Goal: Task Accomplishment & Management: Manage account settings

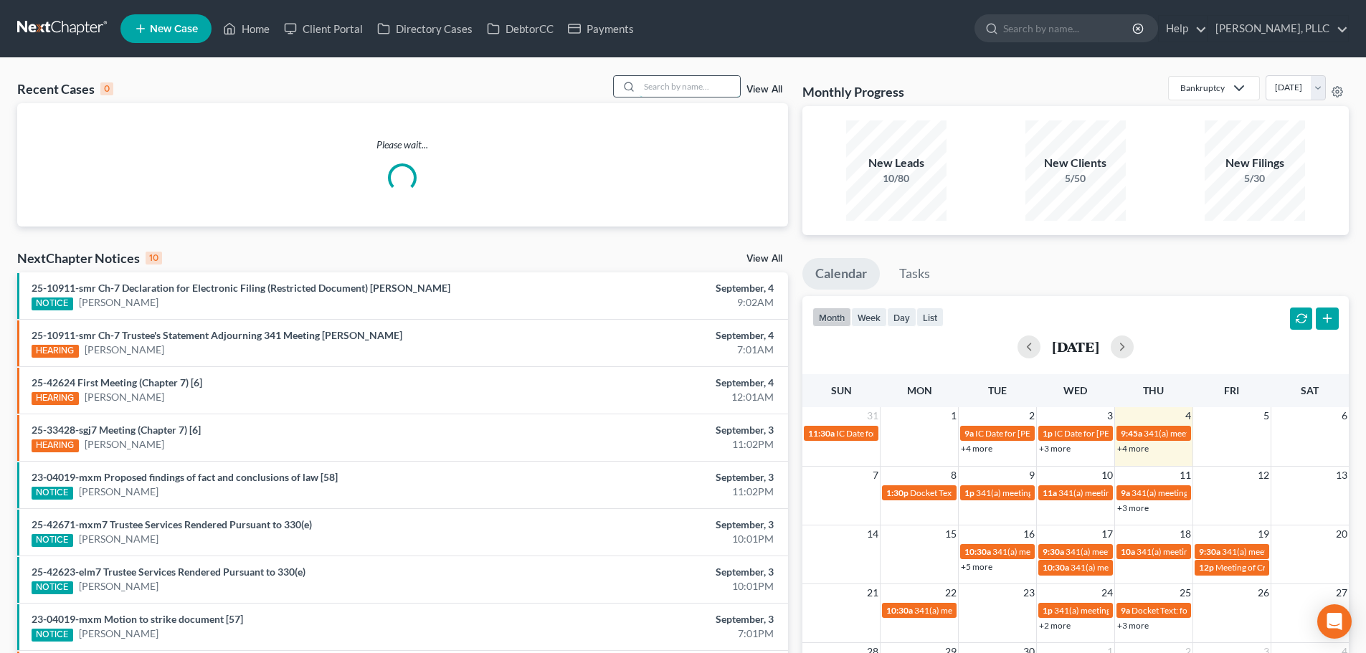
click at [675, 87] on input "search" at bounding box center [690, 86] width 100 height 21
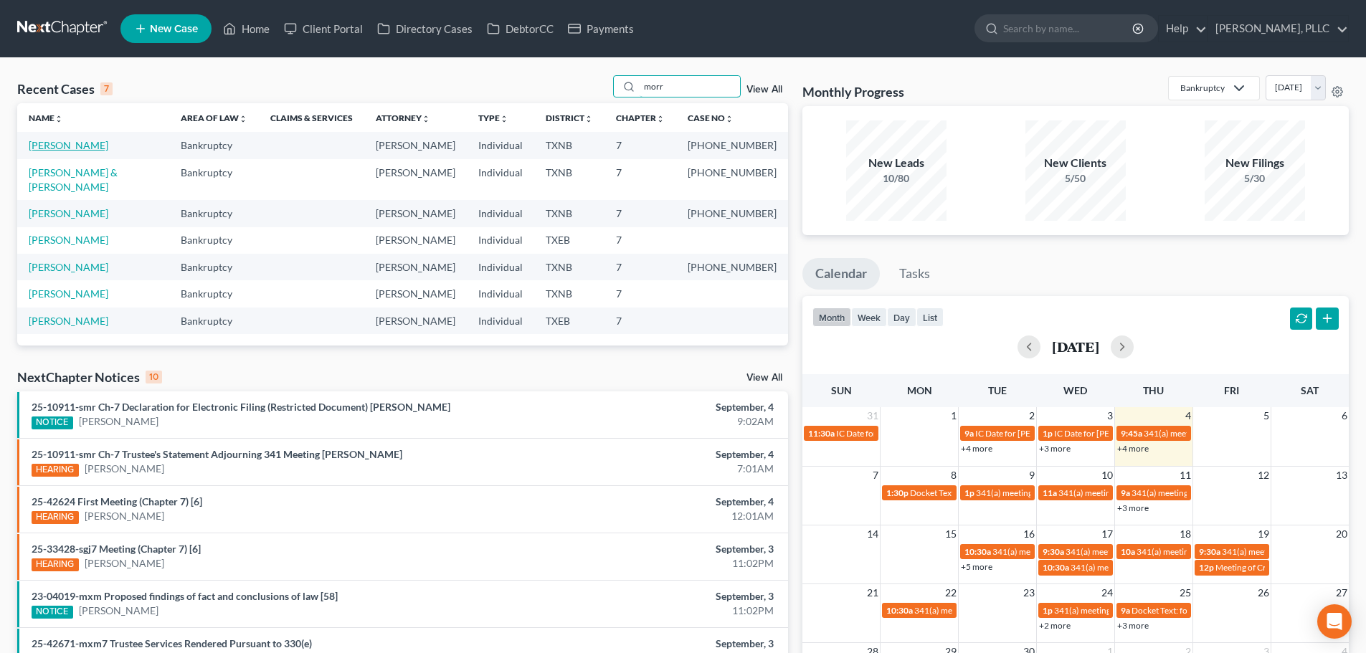
type input "morr"
click at [70, 148] on link "[PERSON_NAME]" at bounding box center [69, 145] width 80 height 12
select select "3"
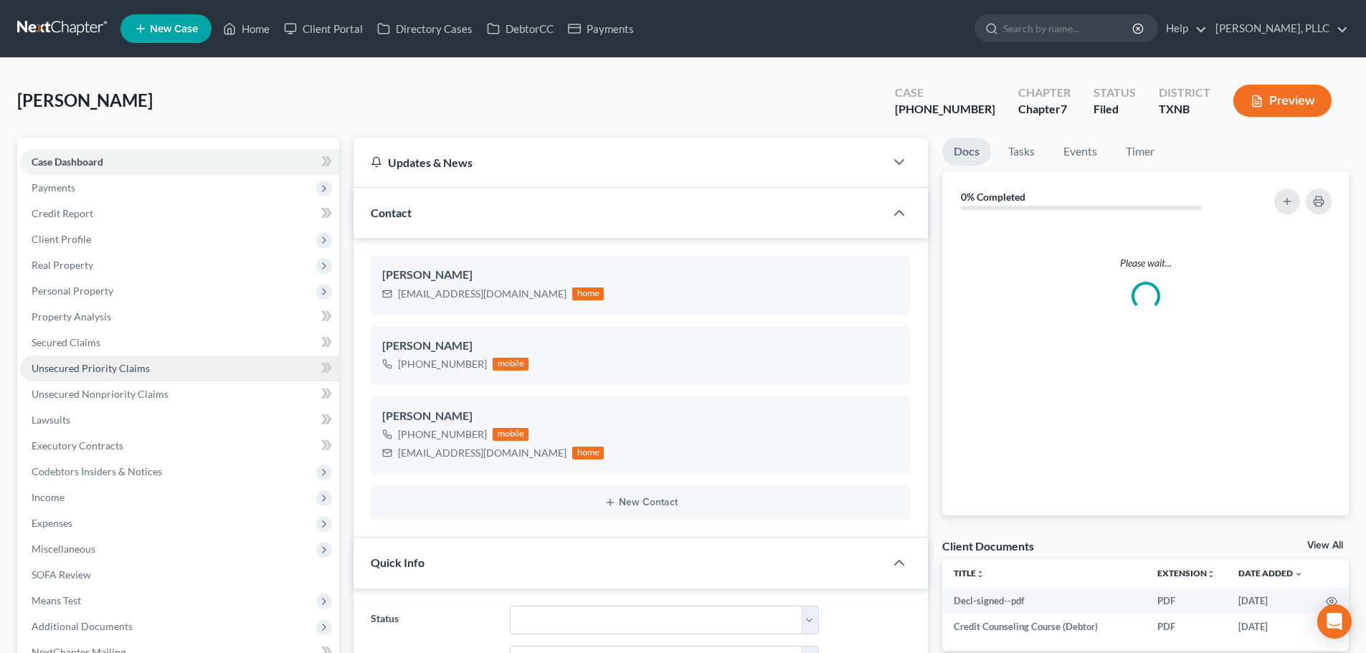
scroll to position [1597, 0]
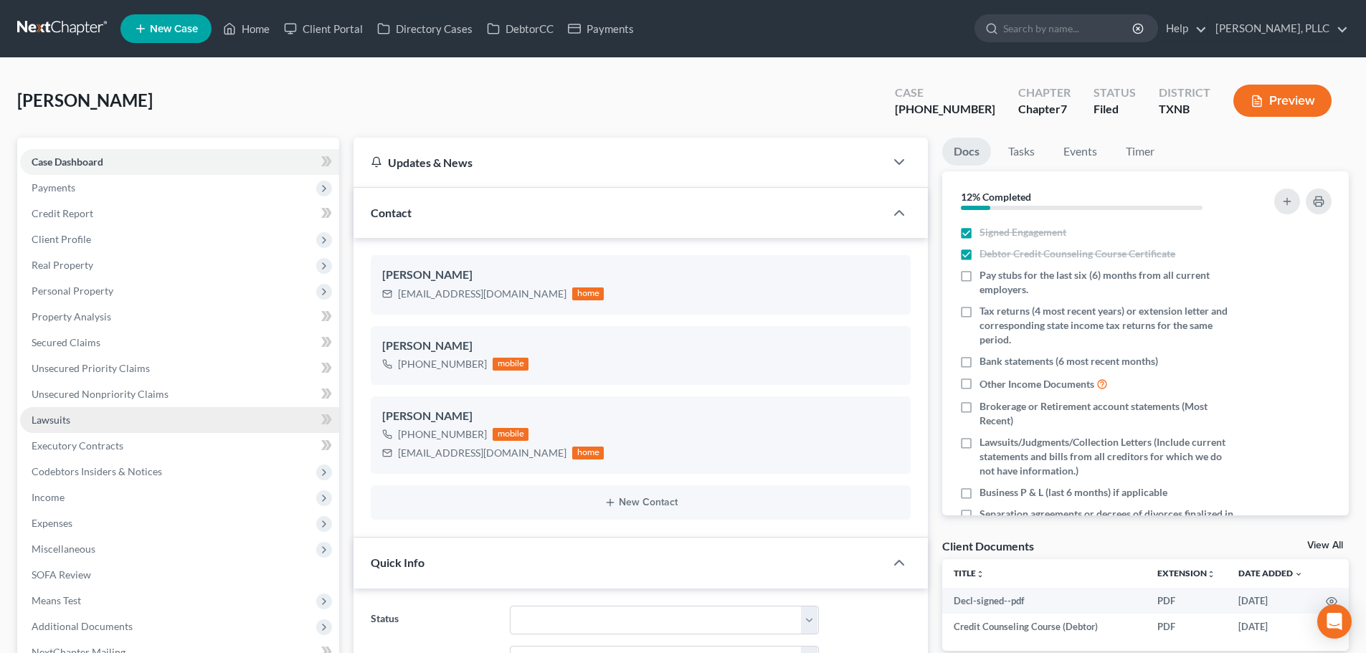
click at [108, 426] on link "Lawsuits" at bounding box center [179, 420] width 319 height 26
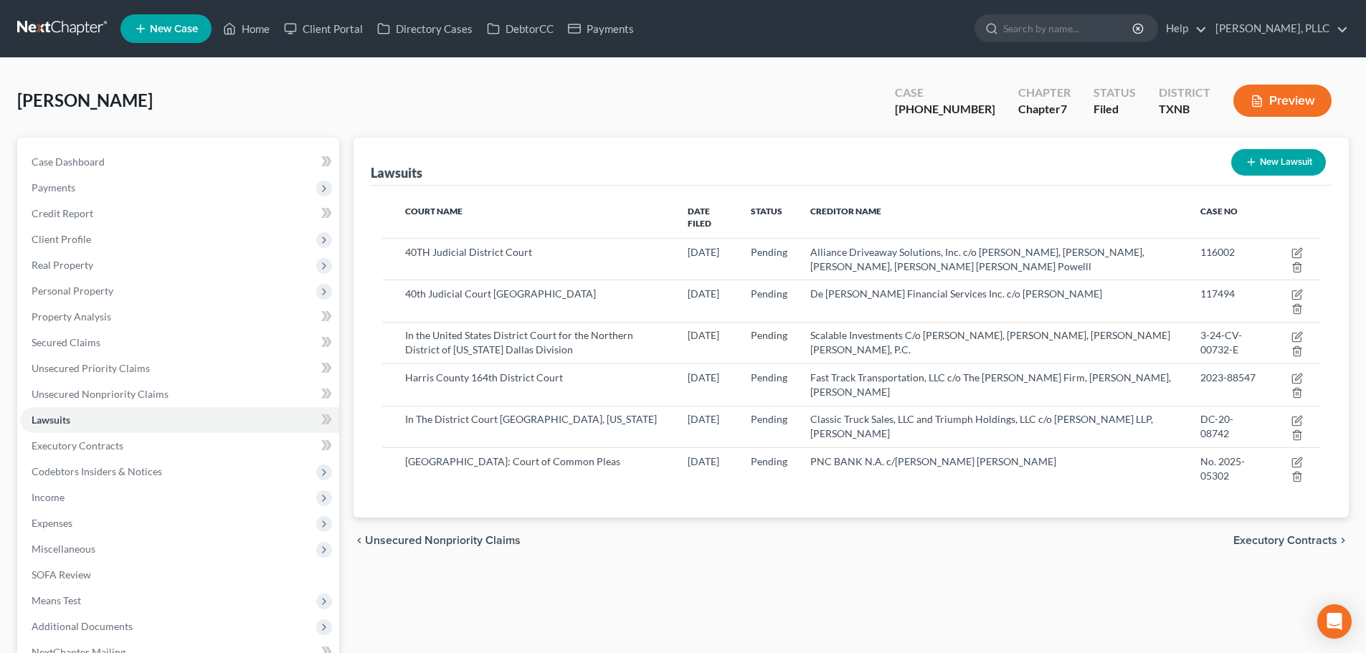
click at [727, 223] on th "Date Filed" at bounding box center [707, 218] width 63 height 42
click at [731, 224] on th "Date Filed" at bounding box center [707, 218] width 63 height 42
click at [256, 29] on link "Home" at bounding box center [246, 29] width 61 height 26
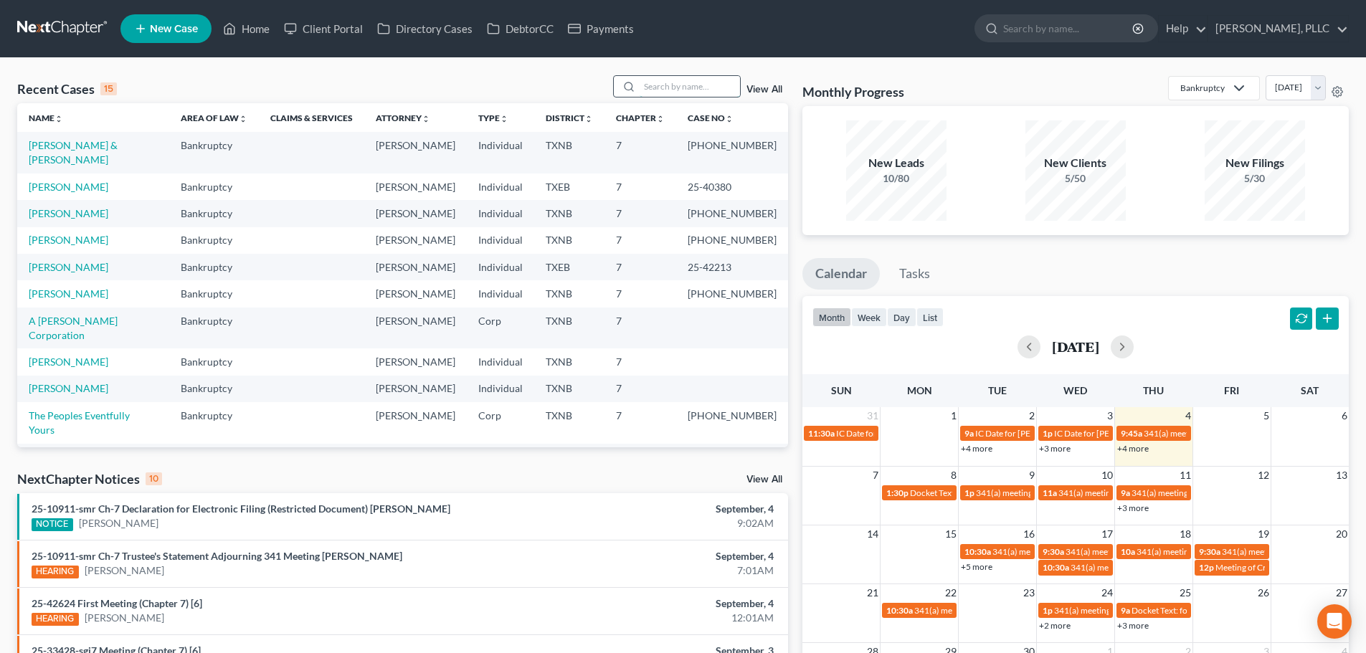
click at [705, 85] on input "search" at bounding box center [690, 86] width 100 height 21
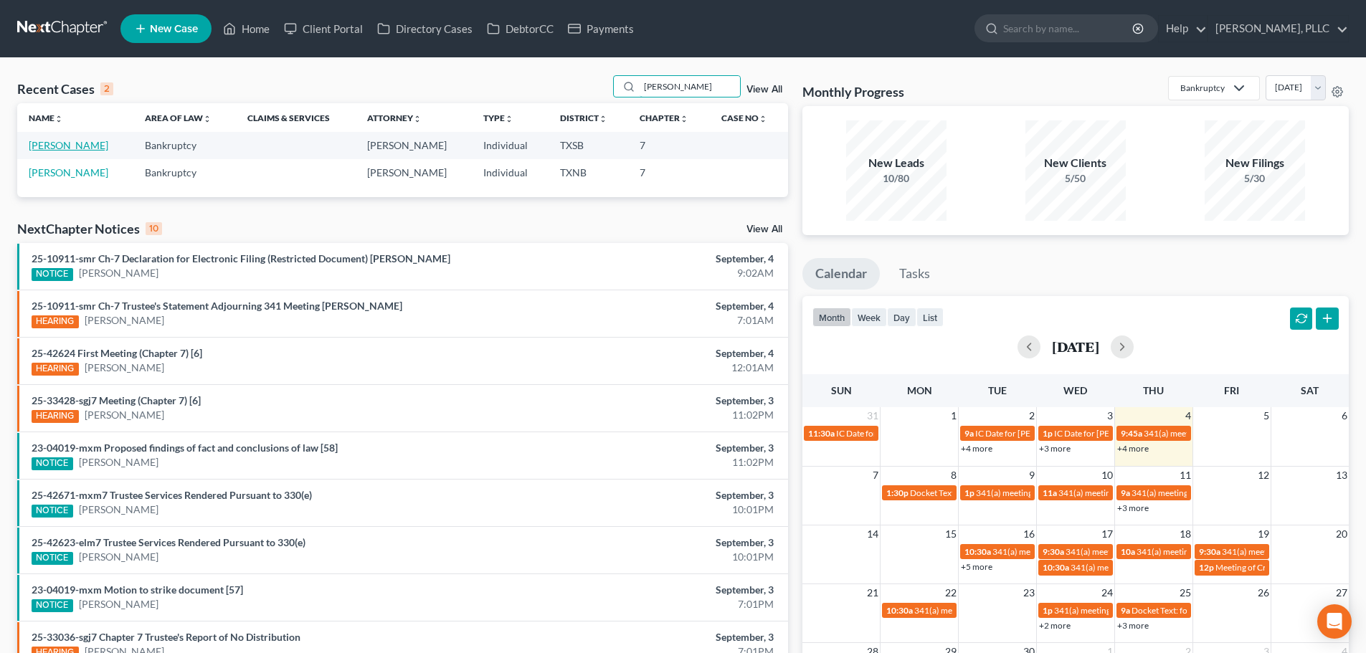
type input "[PERSON_NAME]"
click at [75, 149] on link "[PERSON_NAME]" at bounding box center [69, 145] width 80 height 12
click at [82, 147] on link "[PERSON_NAME]" at bounding box center [69, 145] width 80 height 12
select select "4"
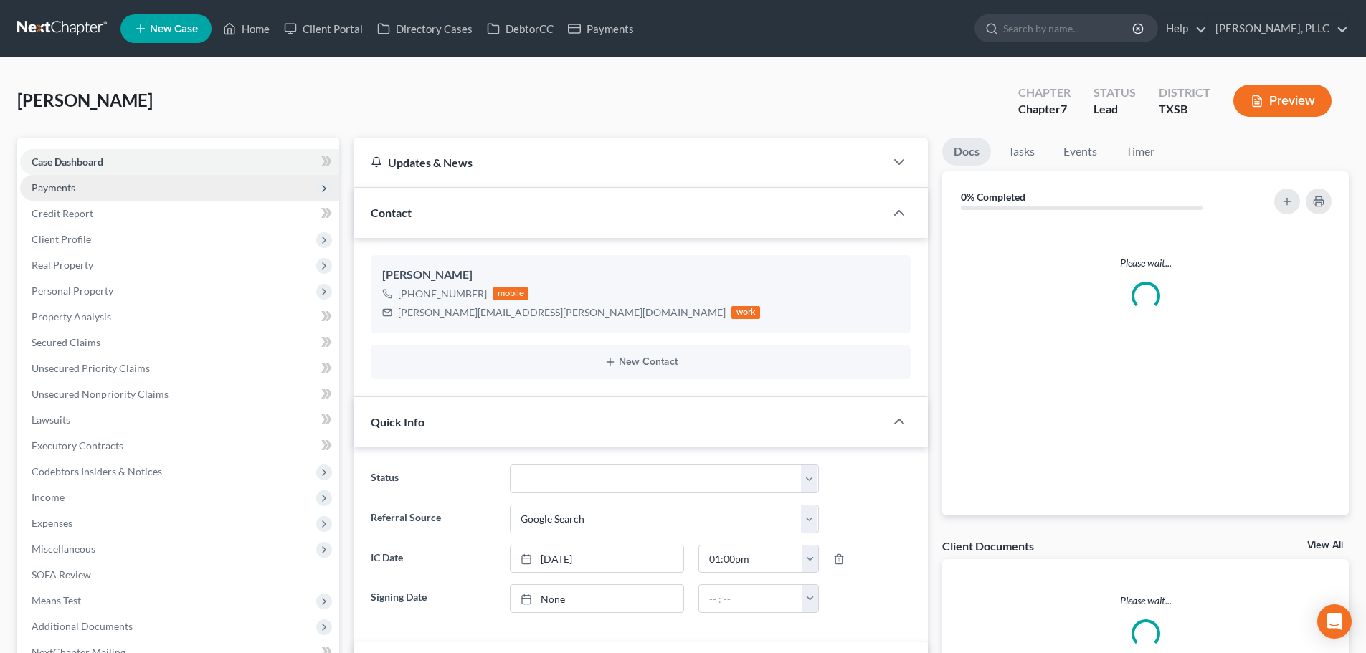
click at [82, 190] on span "Payments" at bounding box center [179, 188] width 319 height 26
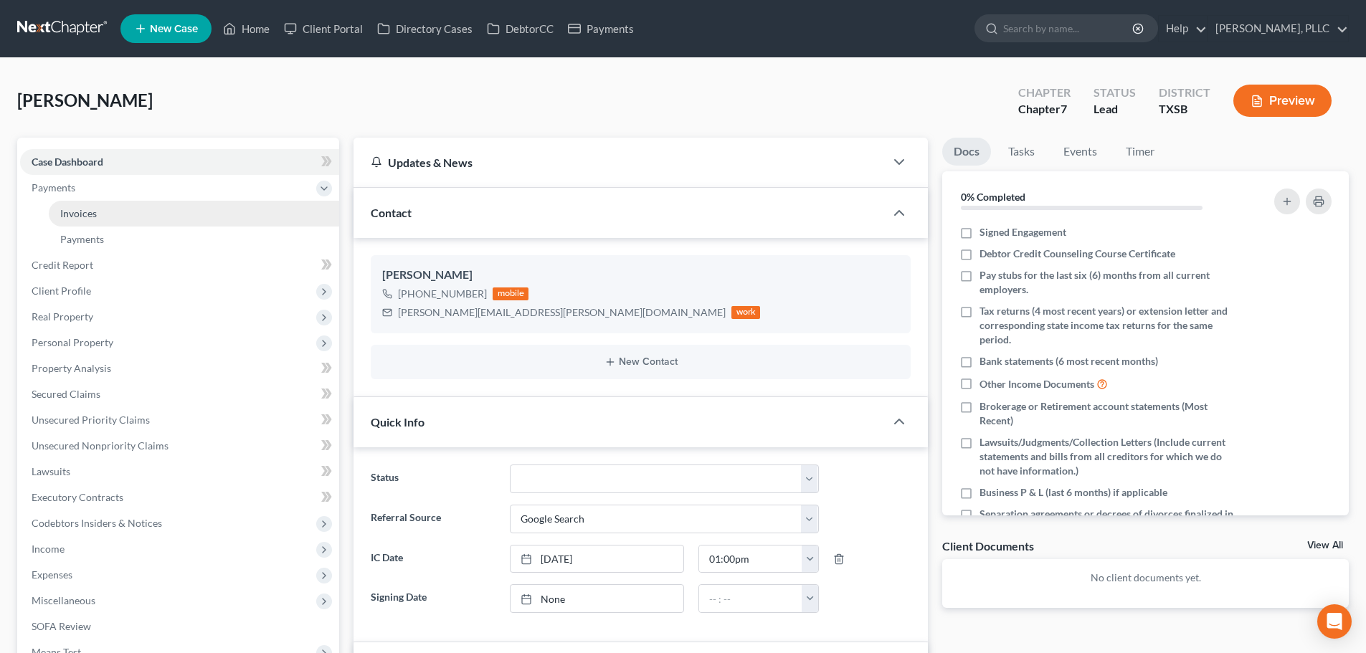
click at [94, 213] on span "Invoices" at bounding box center [78, 213] width 37 height 12
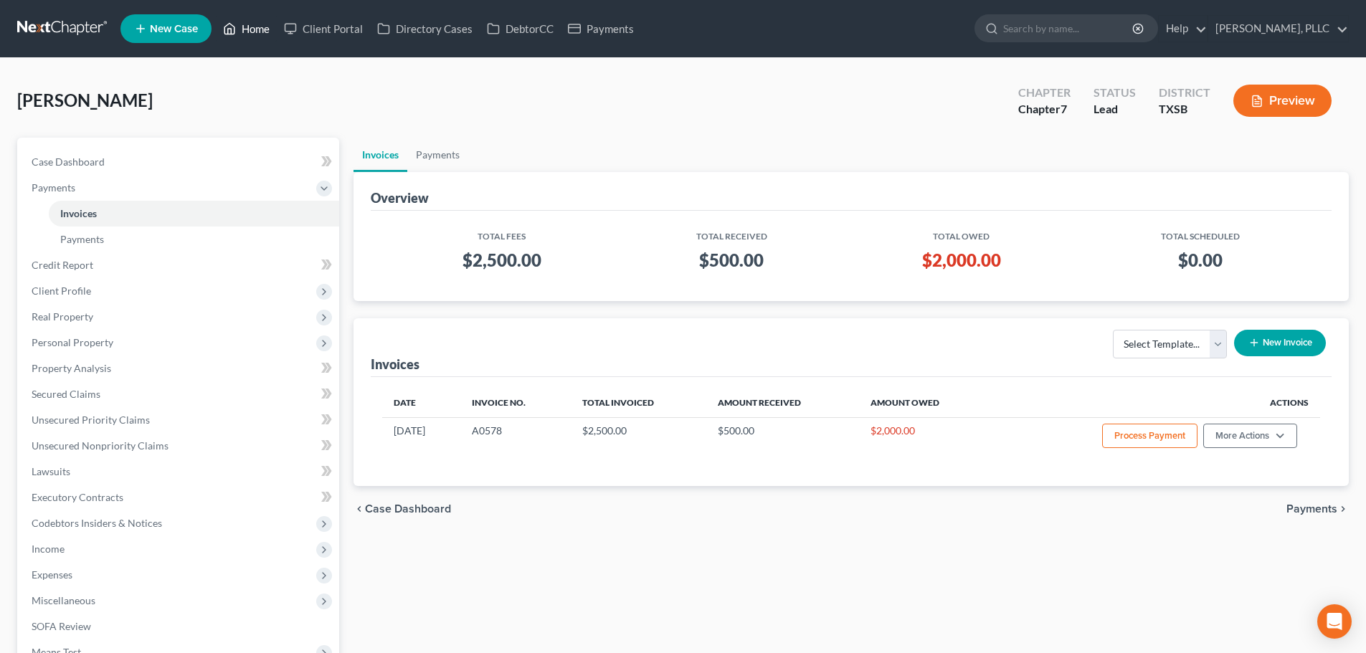
click at [252, 25] on link "Home" at bounding box center [246, 29] width 61 height 26
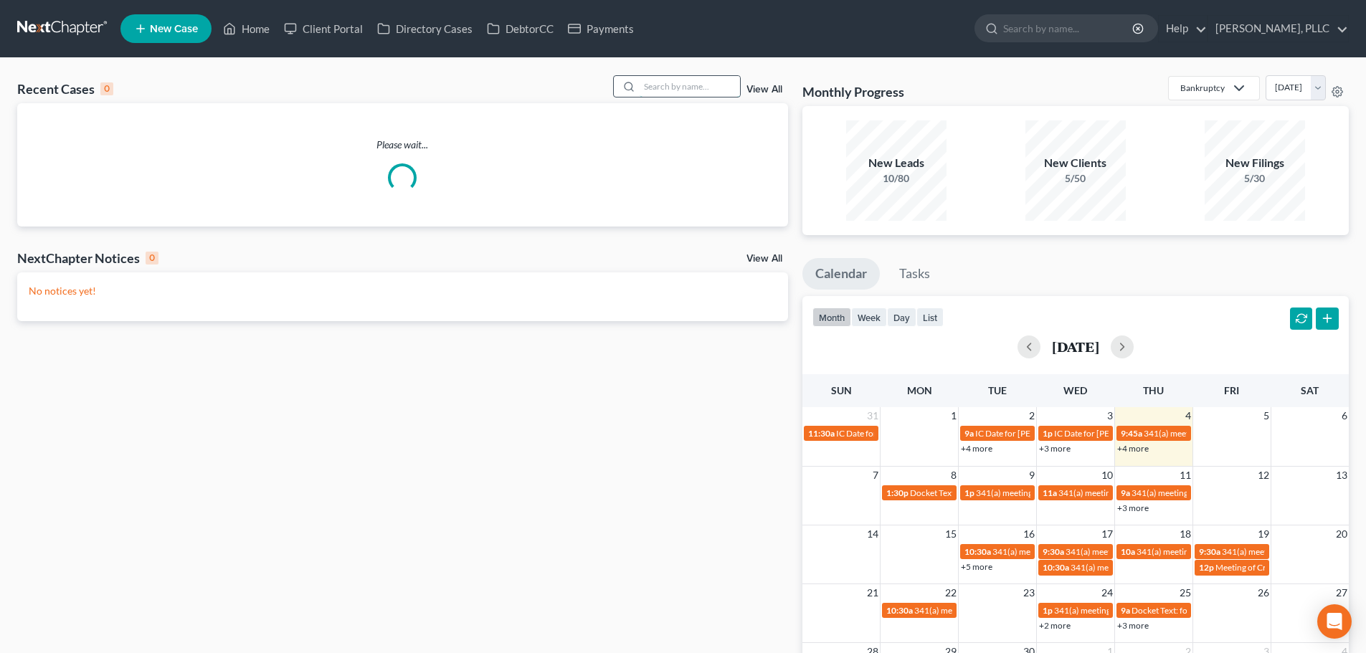
click at [729, 84] on input "search" at bounding box center [690, 86] width 100 height 21
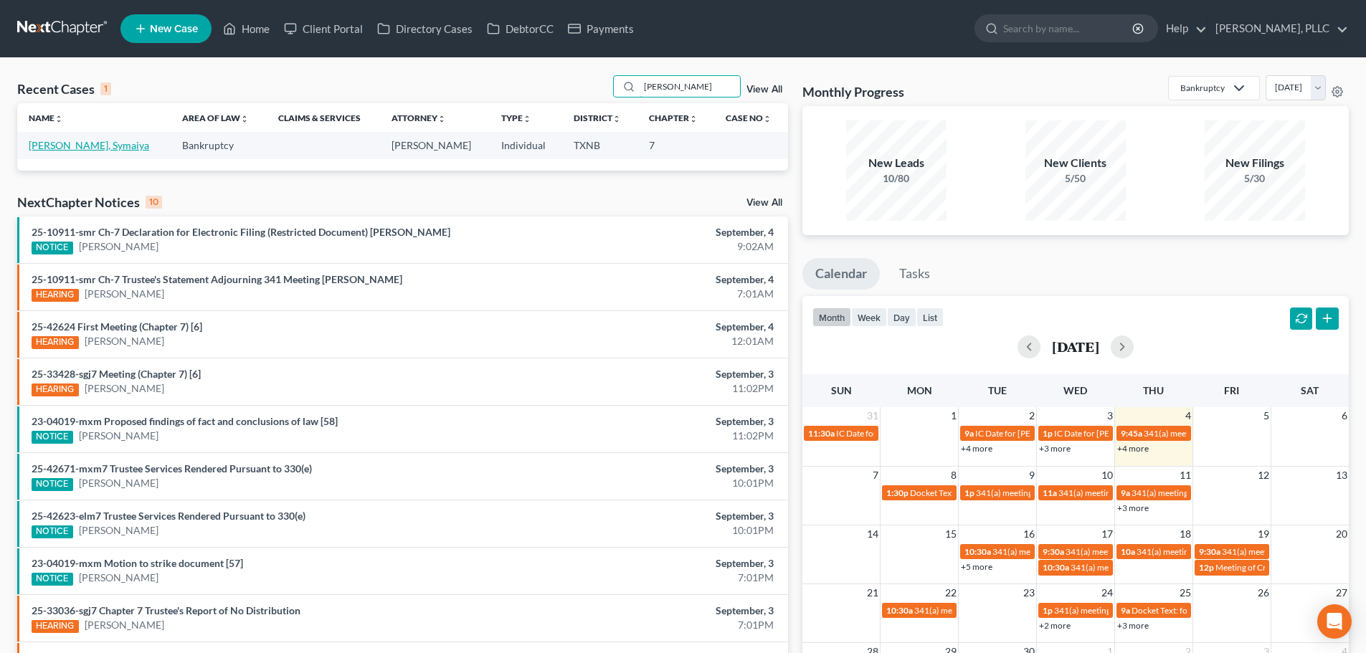
type input "[PERSON_NAME]"
click at [91, 144] on link "[PERSON_NAME], Symaiya" at bounding box center [89, 145] width 120 height 12
select select "4"
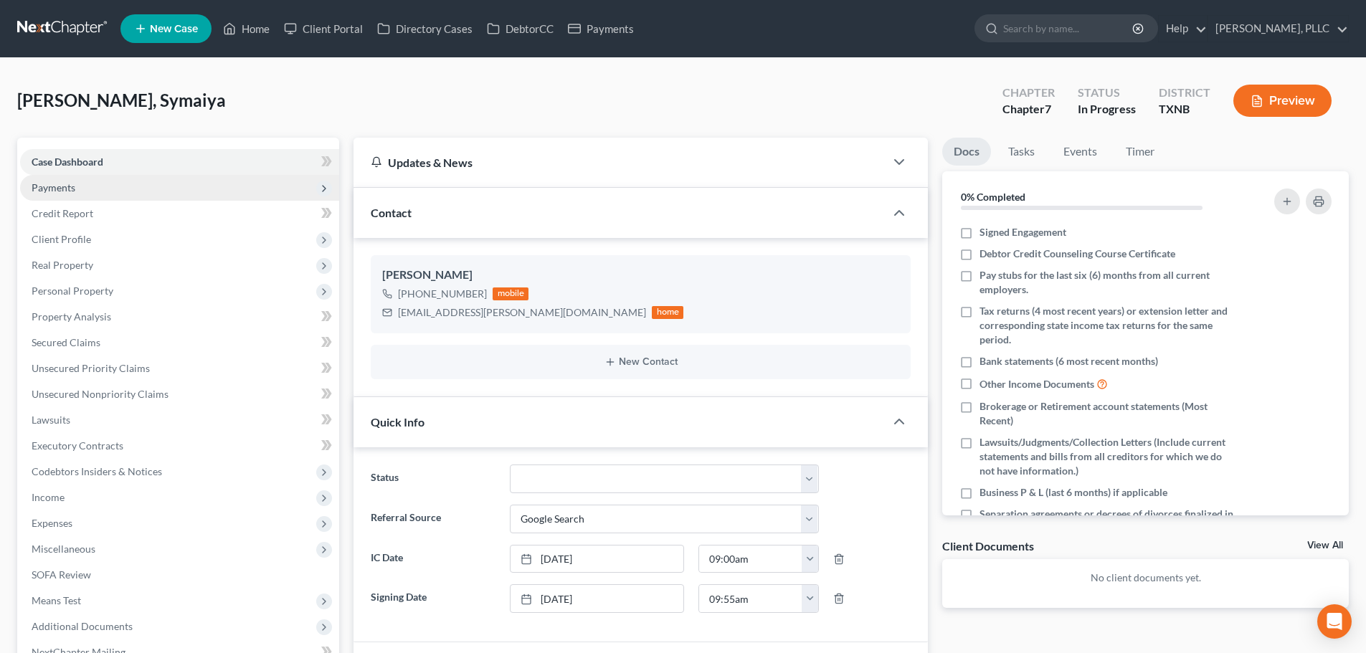
click at [146, 190] on span "Payments" at bounding box center [179, 188] width 319 height 26
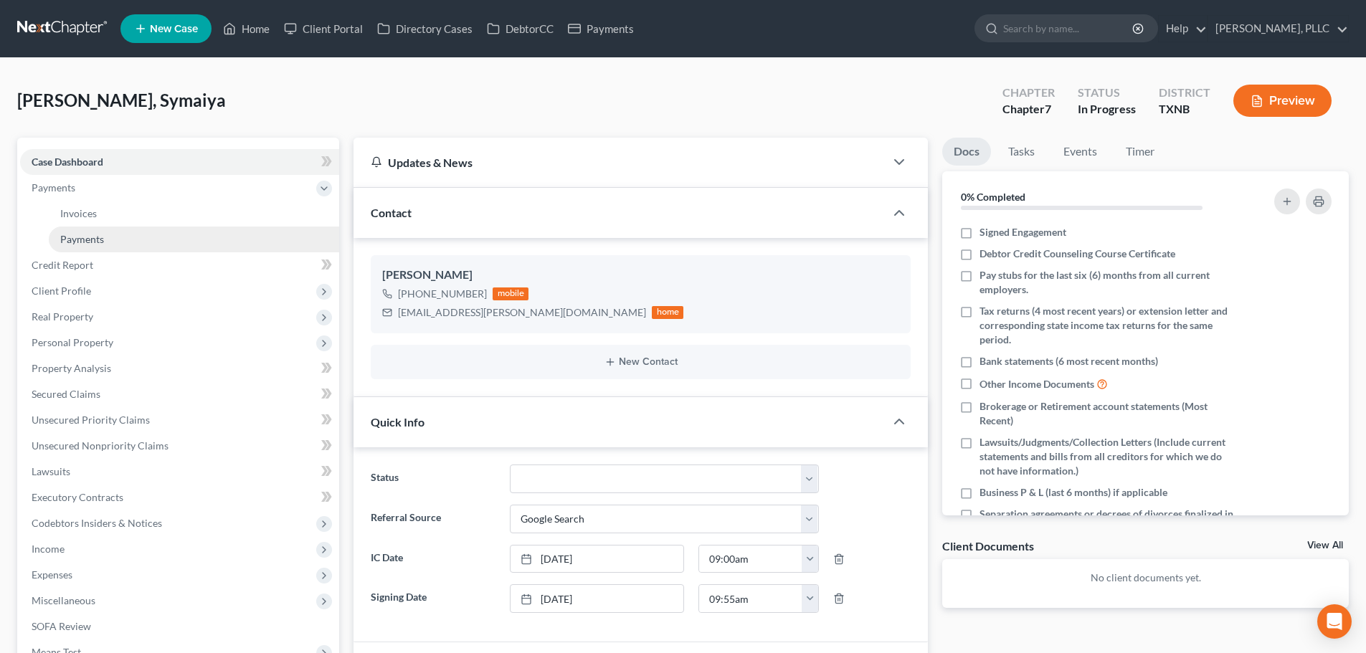
click at [142, 235] on link "Payments" at bounding box center [194, 240] width 290 height 26
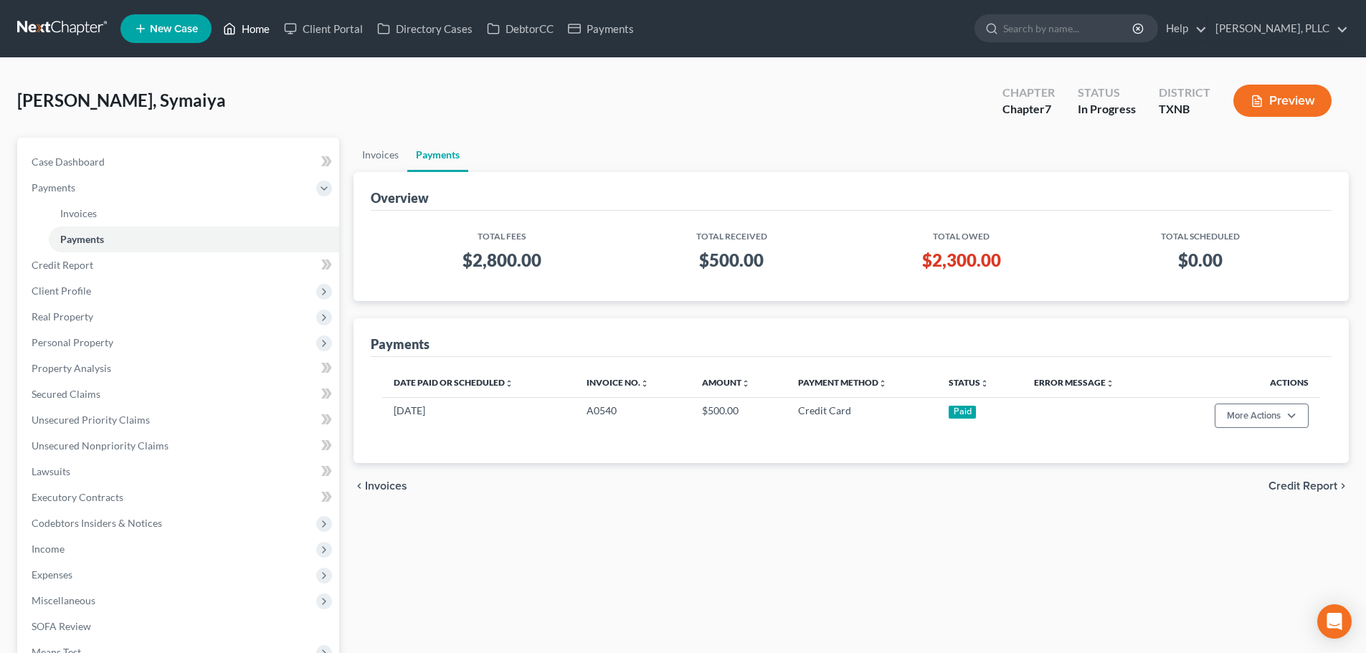
drag, startPoint x: 260, startPoint y: 26, endPoint x: 262, endPoint y: 34, distance: 8.7
click at [260, 25] on link "Home" at bounding box center [246, 29] width 61 height 26
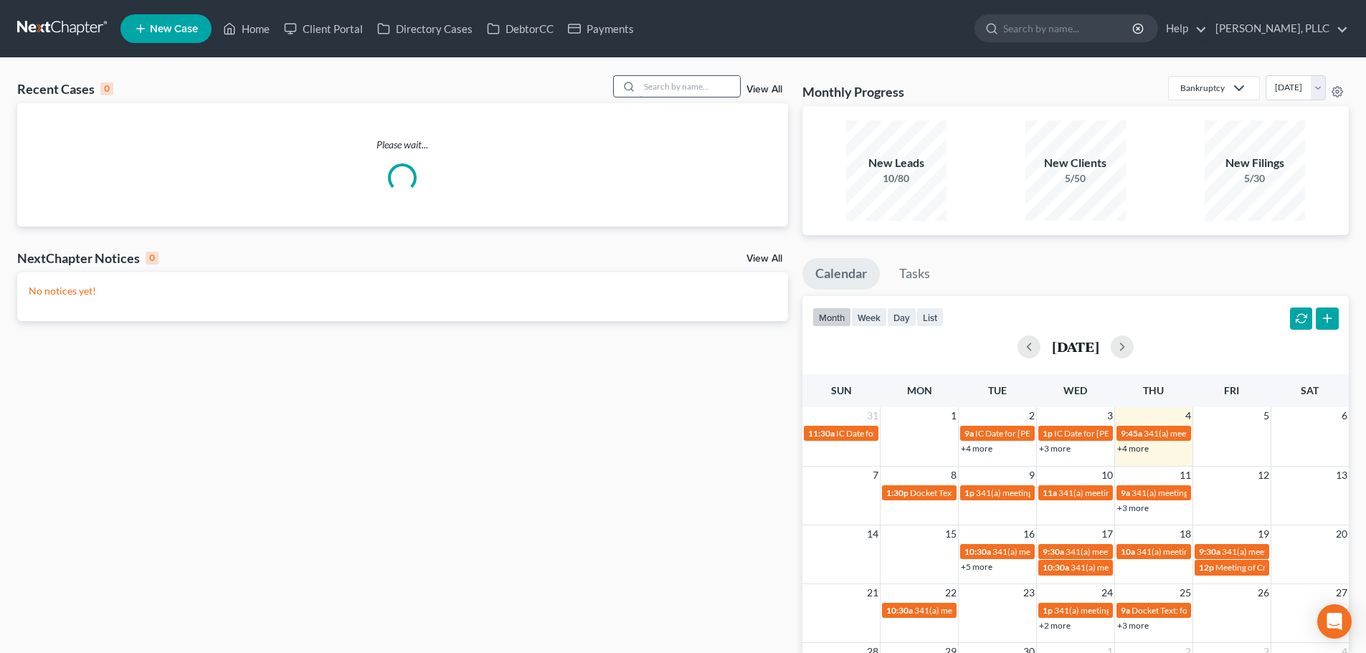
click at [659, 89] on input "search" at bounding box center [690, 86] width 100 height 21
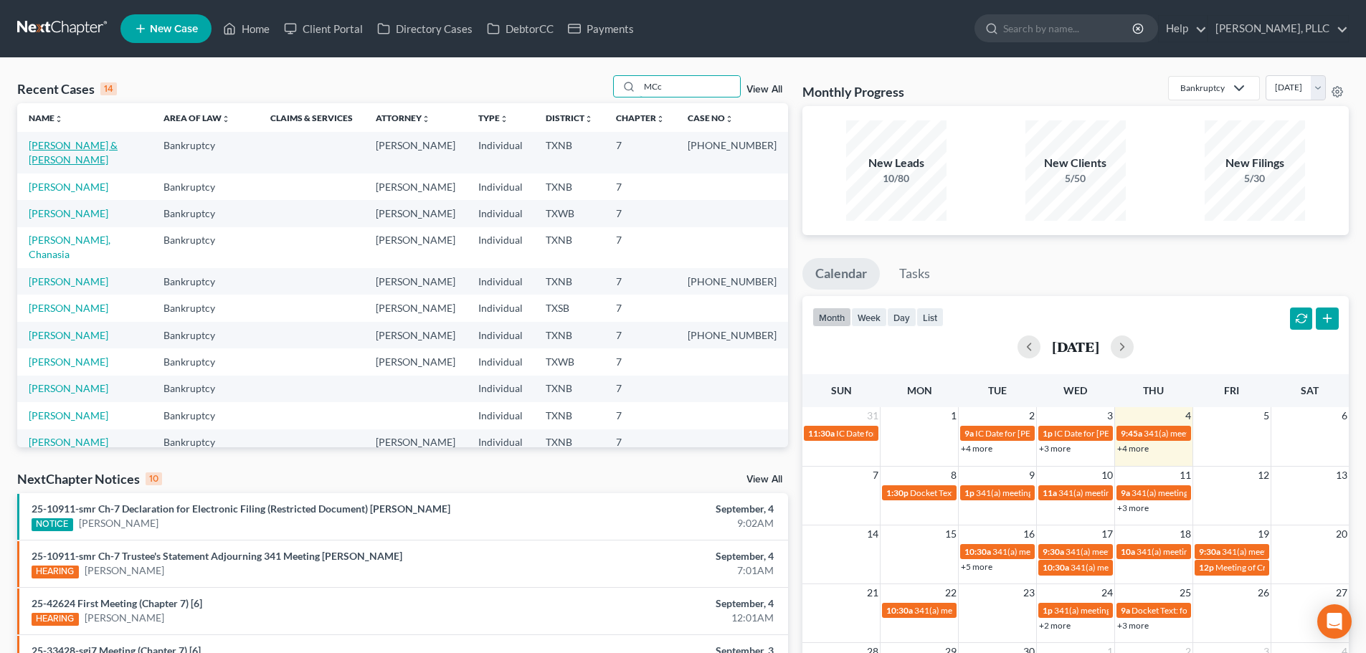
type input "MCc"
click at [106, 142] on link "[PERSON_NAME] & [PERSON_NAME]" at bounding box center [73, 152] width 89 height 27
select select "4"
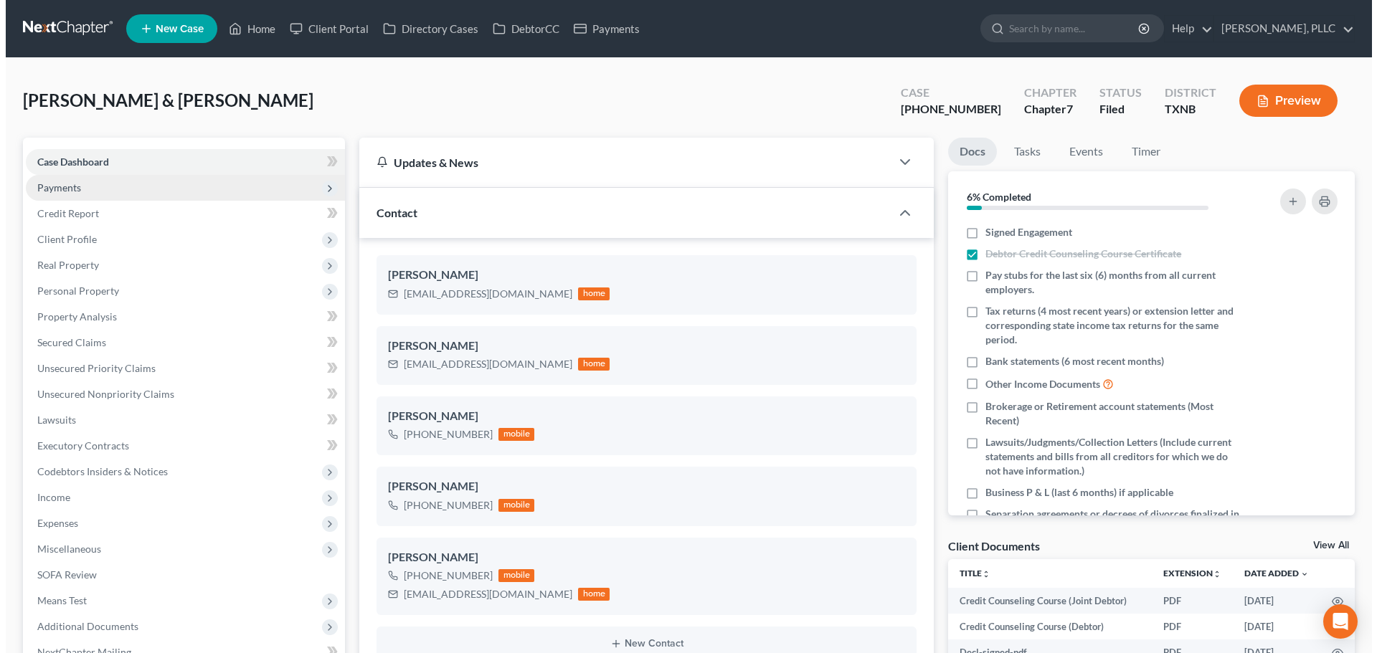
scroll to position [2861, 0]
click at [72, 190] on span "Payments" at bounding box center [54, 187] width 44 height 12
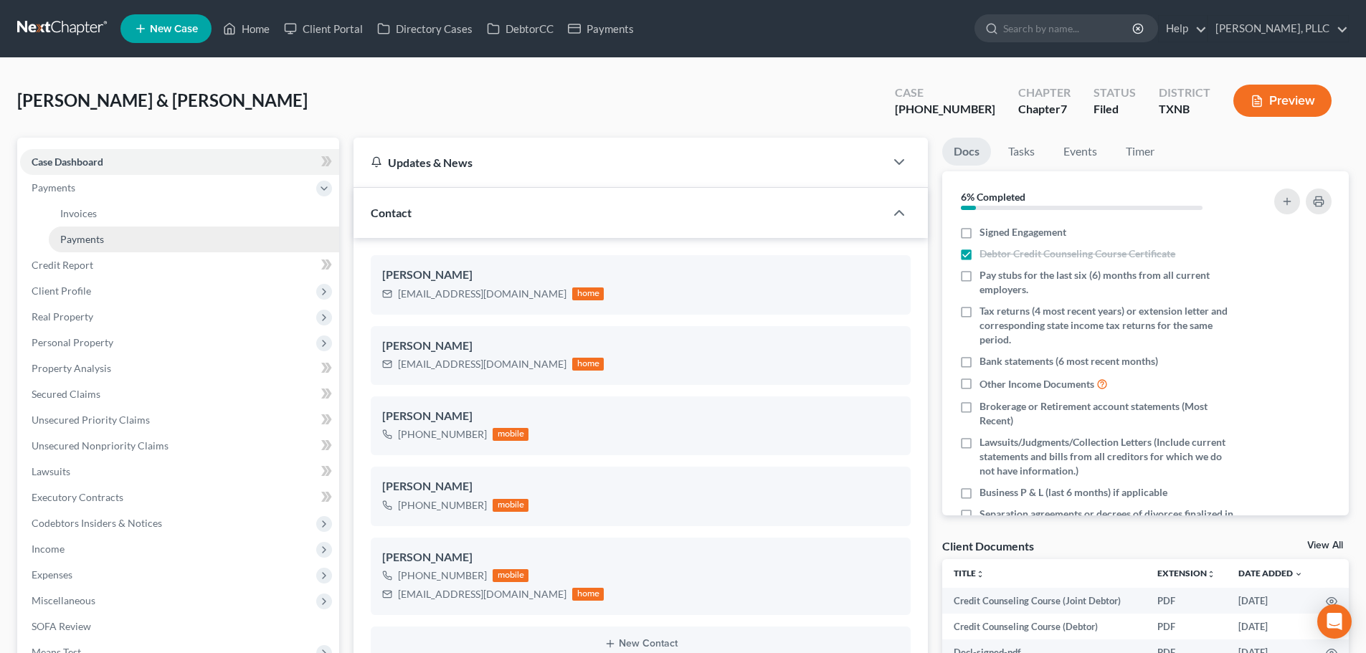
click at [77, 233] on span "Payments" at bounding box center [82, 239] width 44 height 12
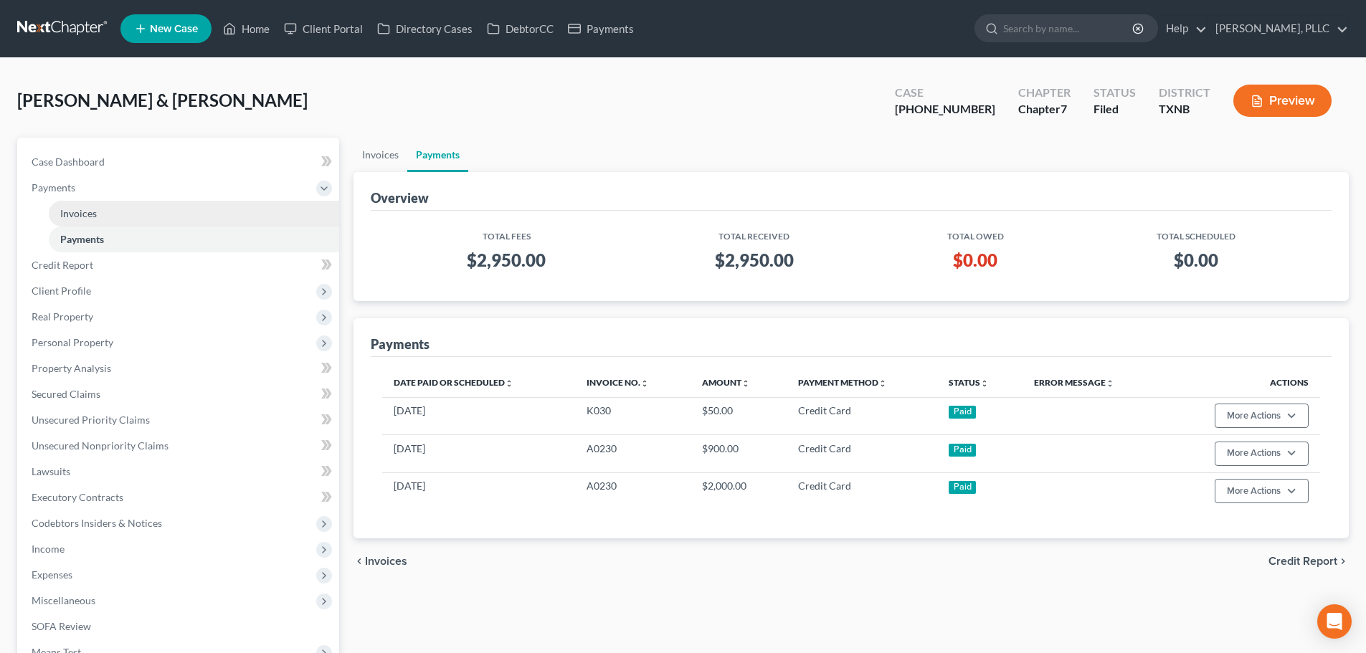
click at [79, 218] on span "Invoices" at bounding box center [78, 213] width 37 height 12
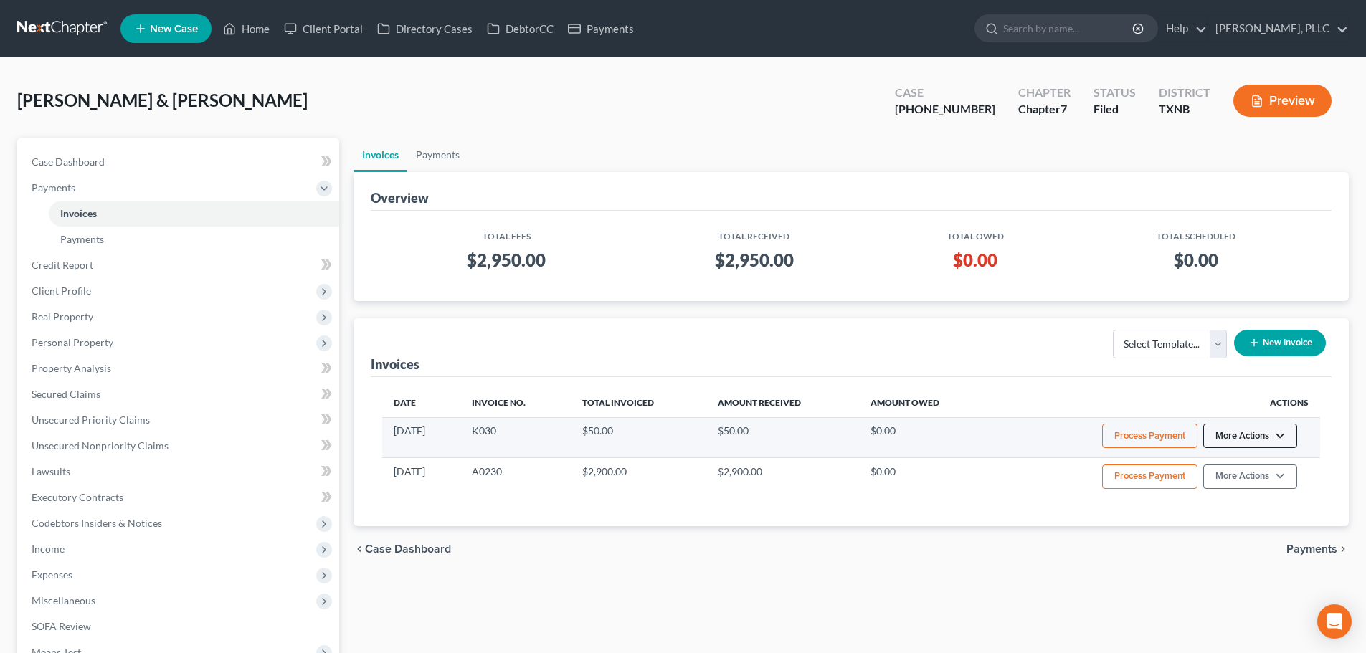
click at [1281, 437] on button "More Actions" at bounding box center [1250, 436] width 94 height 24
click at [1254, 466] on link "View/Edit" at bounding box center [1270, 466] width 168 height 24
select select "1"
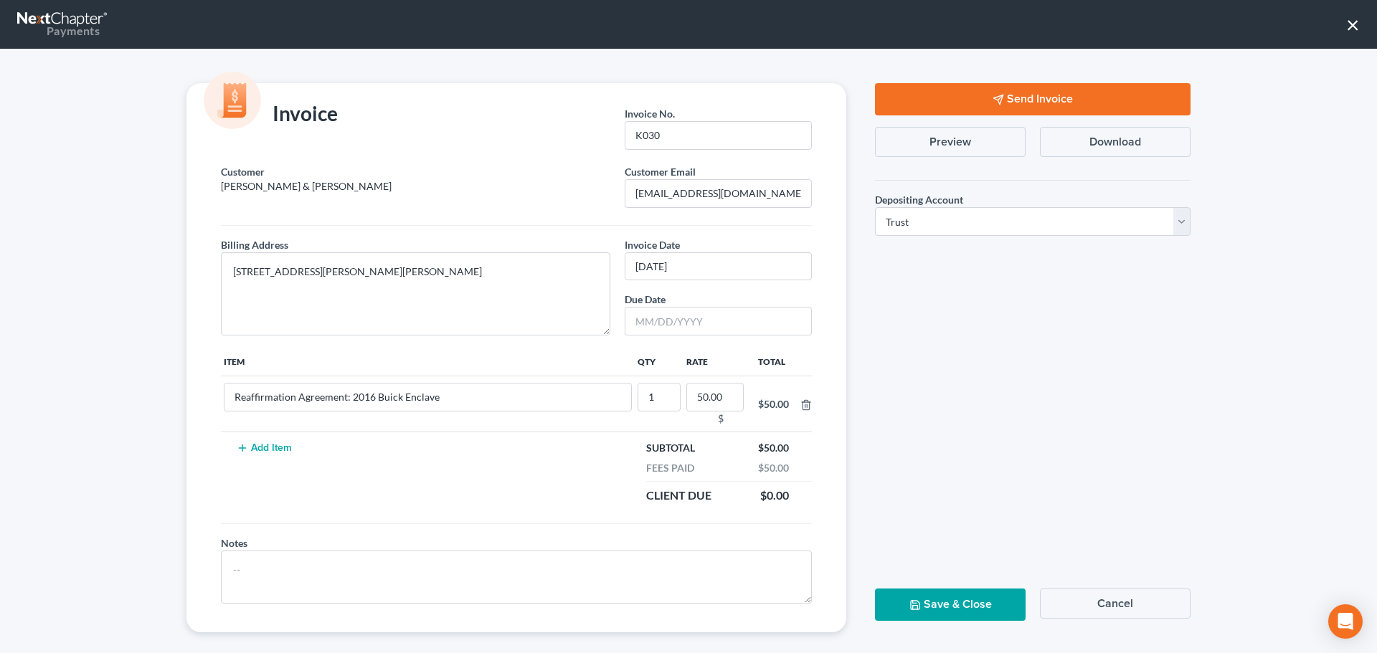
click at [1351, 25] on button "×" at bounding box center [1353, 24] width 14 height 23
click at [1349, 27] on button "×" at bounding box center [1353, 24] width 14 height 23
click at [1121, 612] on button "Cancel" at bounding box center [1115, 604] width 151 height 30
click at [1111, 604] on button "Cancel" at bounding box center [1115, 604] width 151 height 30
click at [972, 608] on button "Save & Close" at bounding box center [950, 605] width 151 height 32
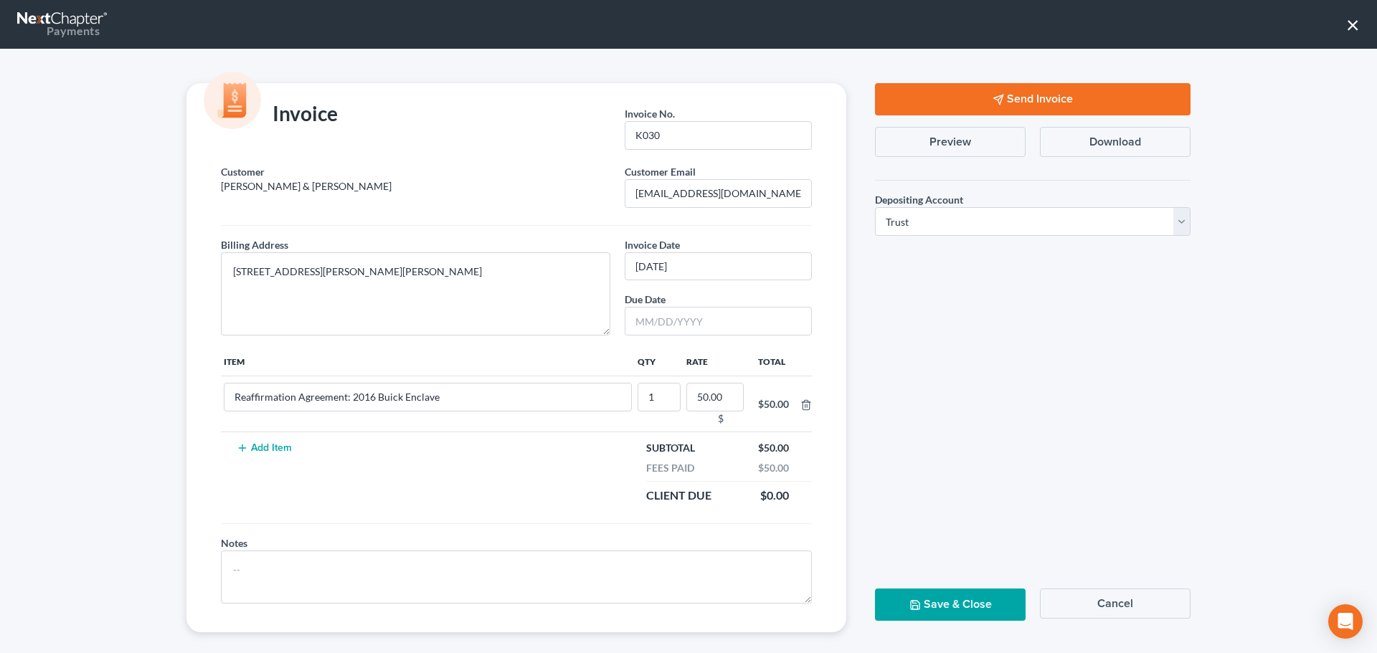
click at [1350, 29] on button "×" at bounding box center [1353, 24] width 14 height 23
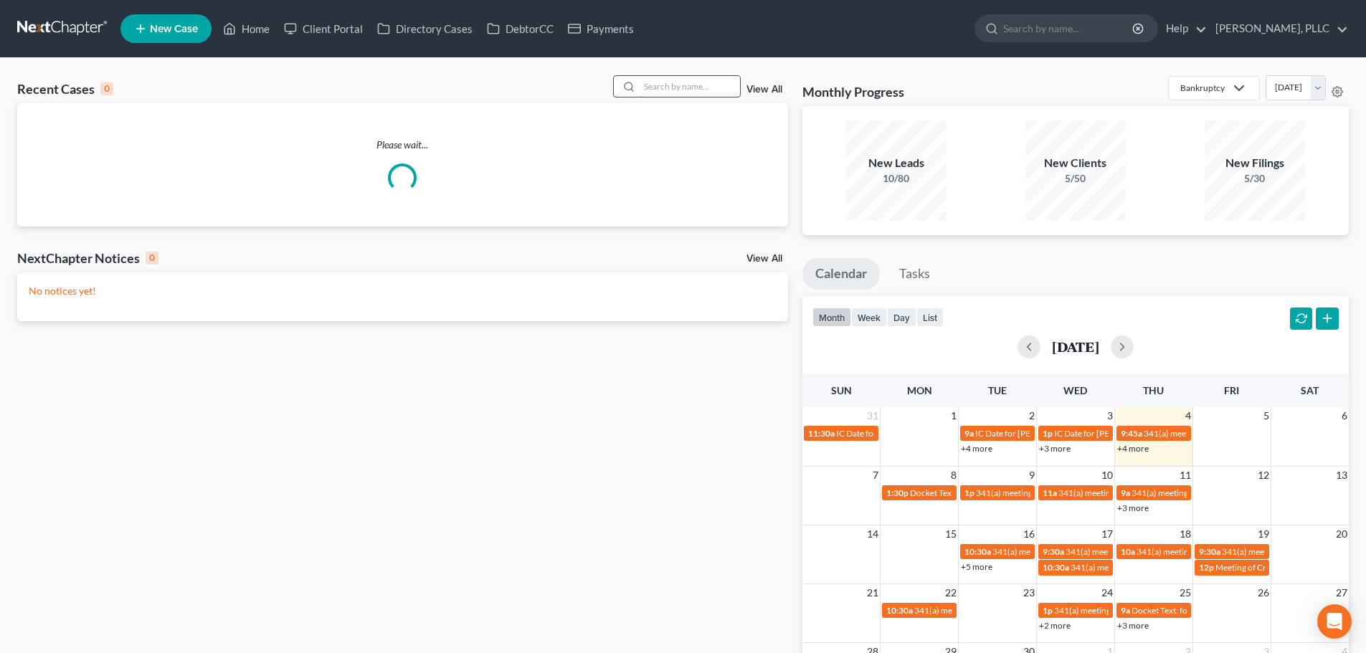
click at [662, 86] on input "search" at bounding box center [690, 86] width 100 height 21
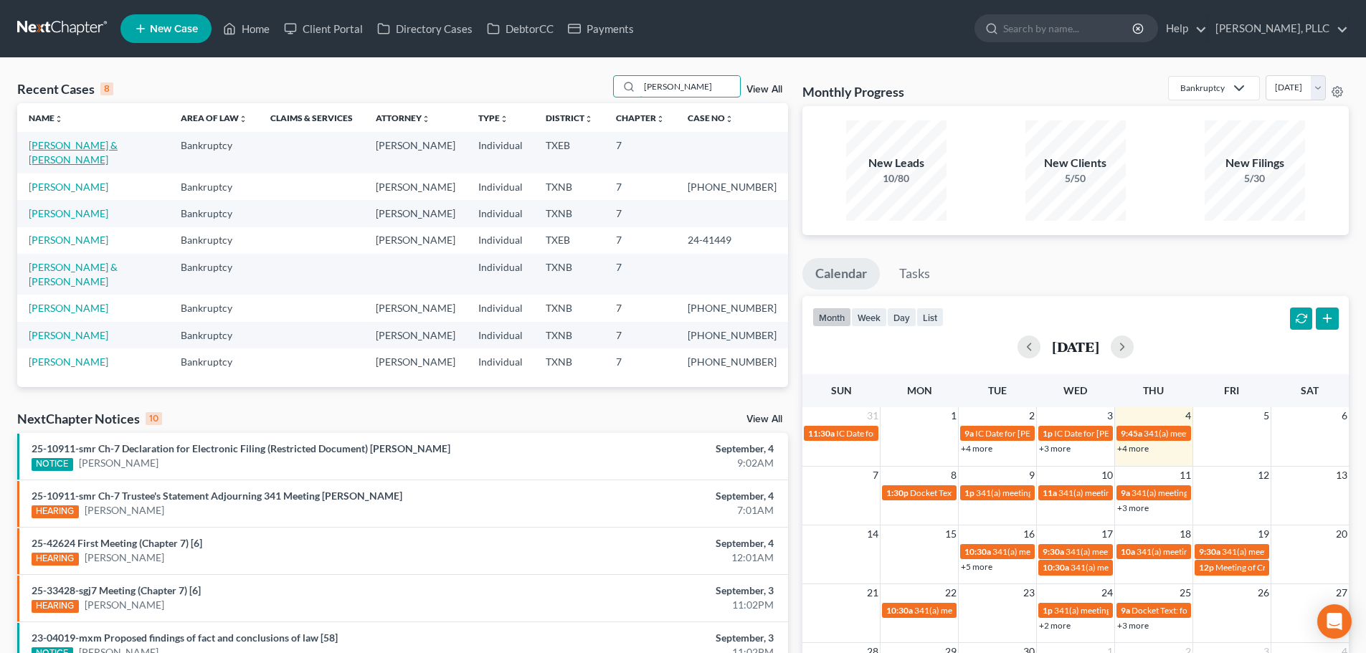
type input "lopez"
click at [85, 144] on link "Lopez, Adrian & Cervantes, Monica" at bounding box center [73, 152] width 89 height 27
select select "4"
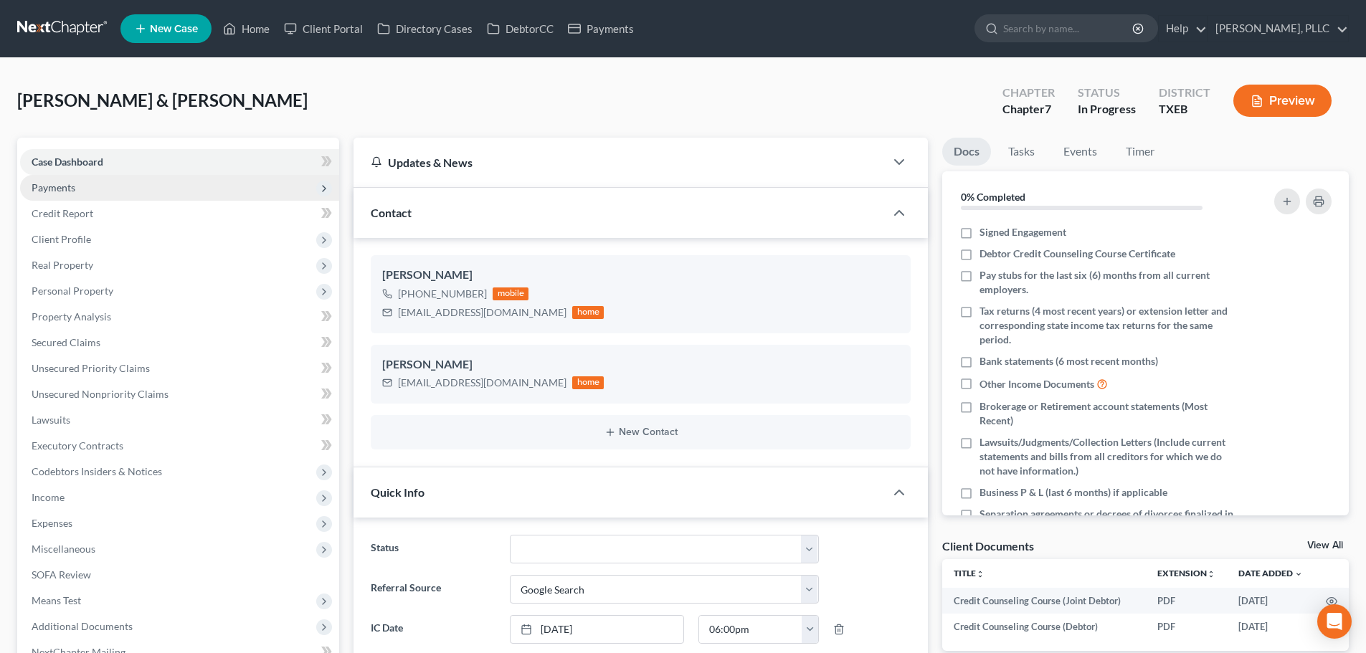
click at [74, 182] on span "Payments" at bounding box center [54, 187] width 44 height 12
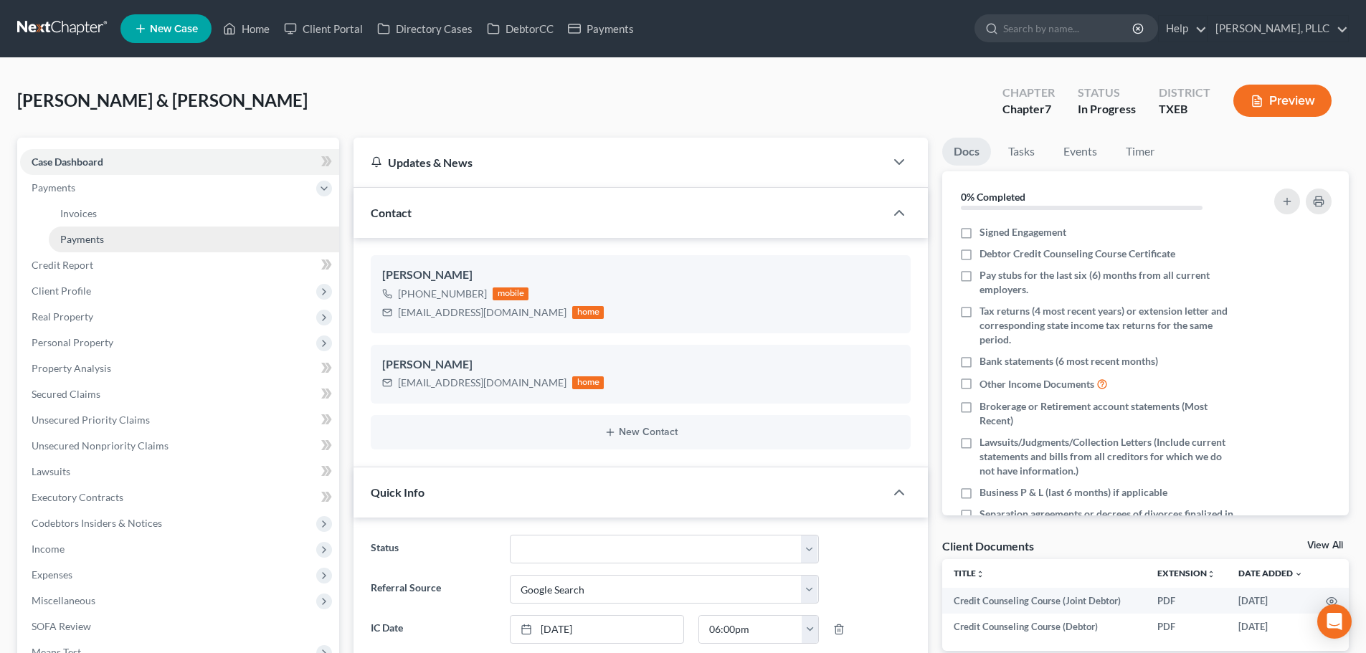
click at [85, 237] on span "Payments" at bounding box center [82, 239] width 44 height 12
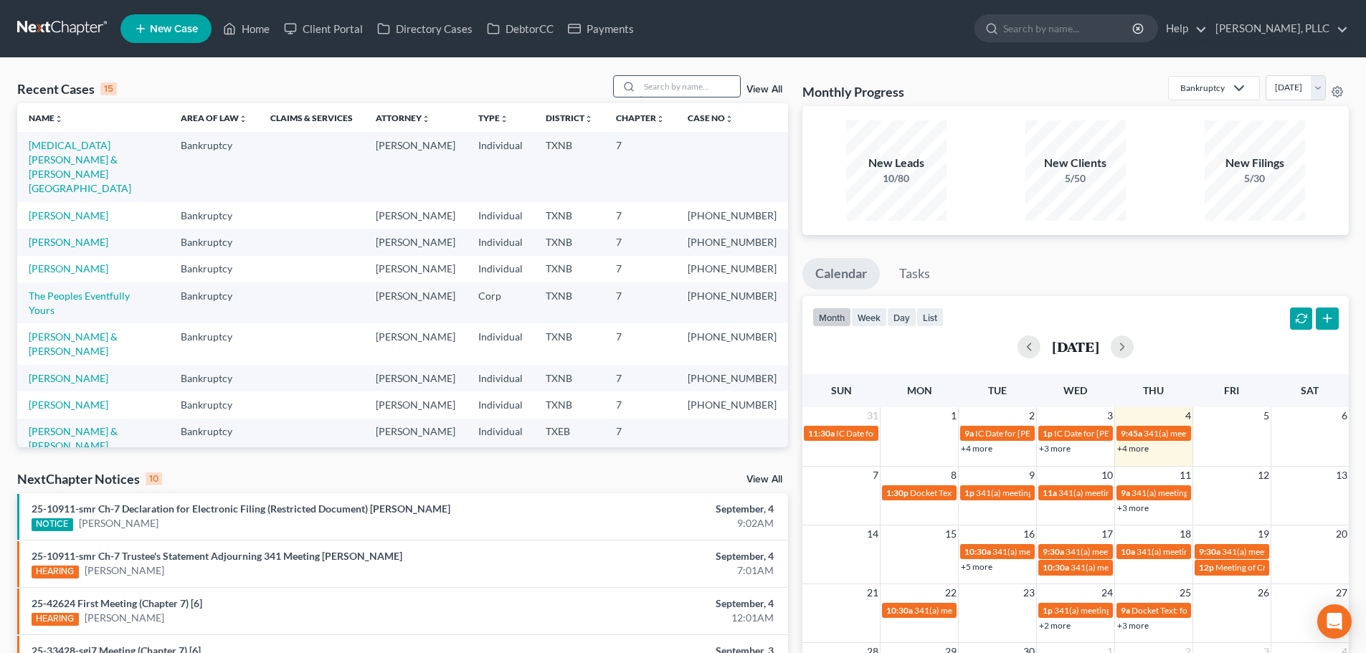
click at [686, 92] on input "search" at bounding box center [690, 86] width 100 height 21
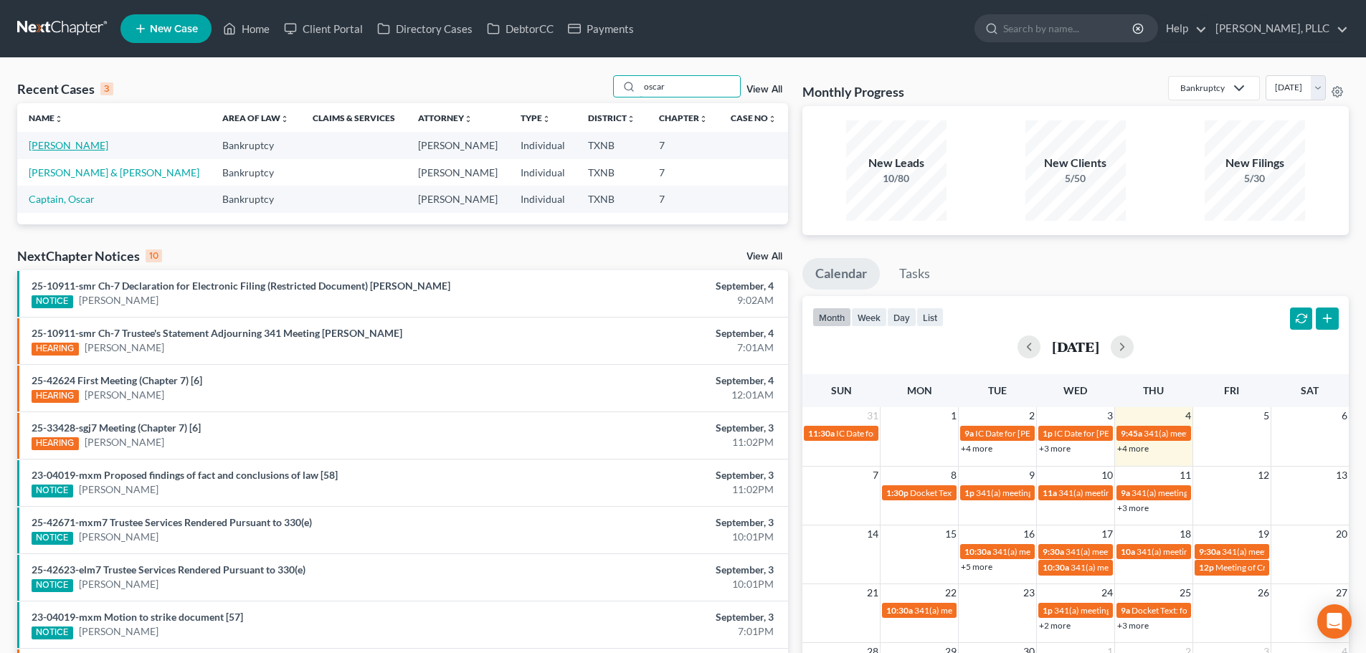
type input "oscar"
click at [62, 149] on link "Garcia, Oscar" at bounding box center [69, 145] width 80 height 12
select select "4"
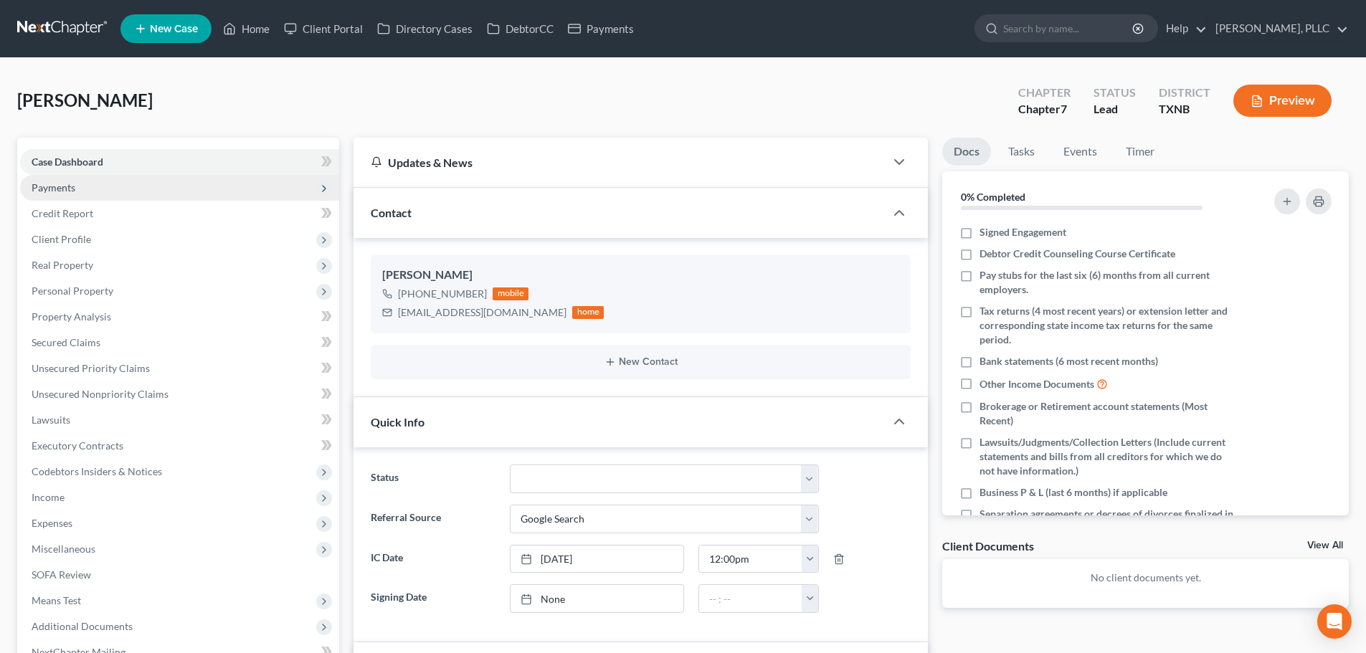
click at [63, 191] on span "Payments" at bounding box center [54, 187] width 44 height 12
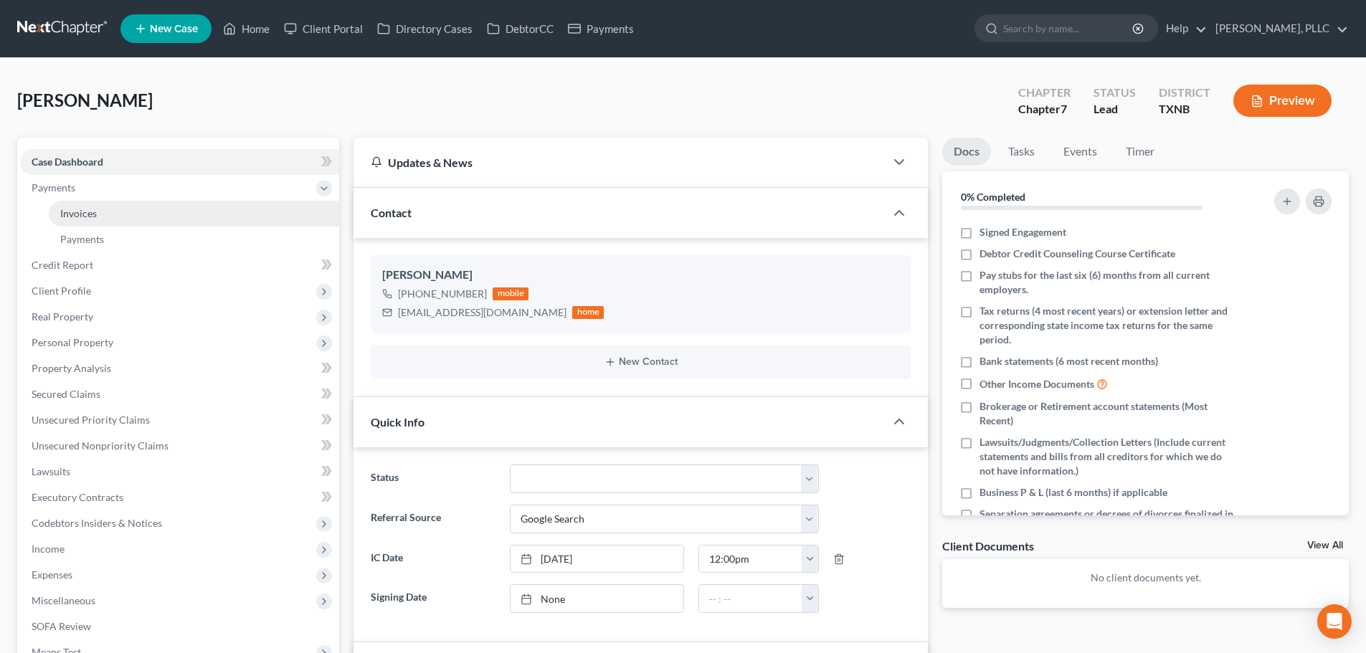
click at [68, 212] on span "Invoices" at bounding box center [78, 213] width 37 height 12
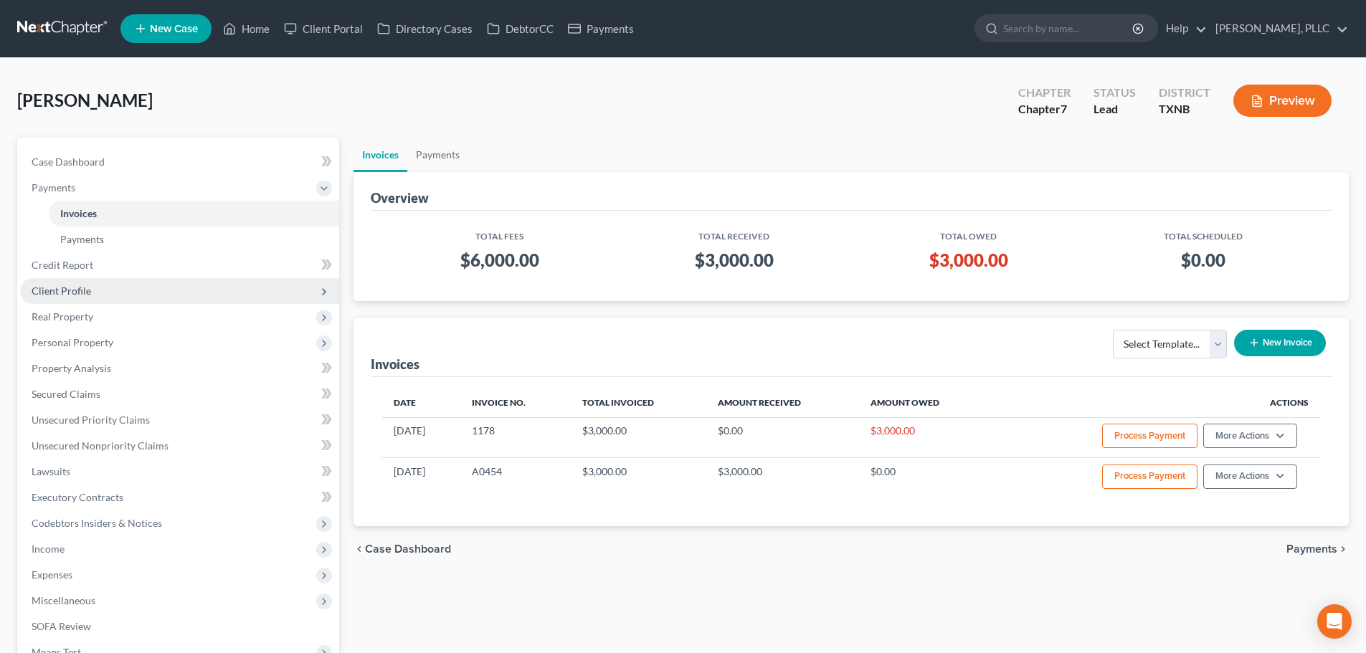
click at [77, 291] on span "Client Profile" at bounding box center [62, 291] width 60 height 12
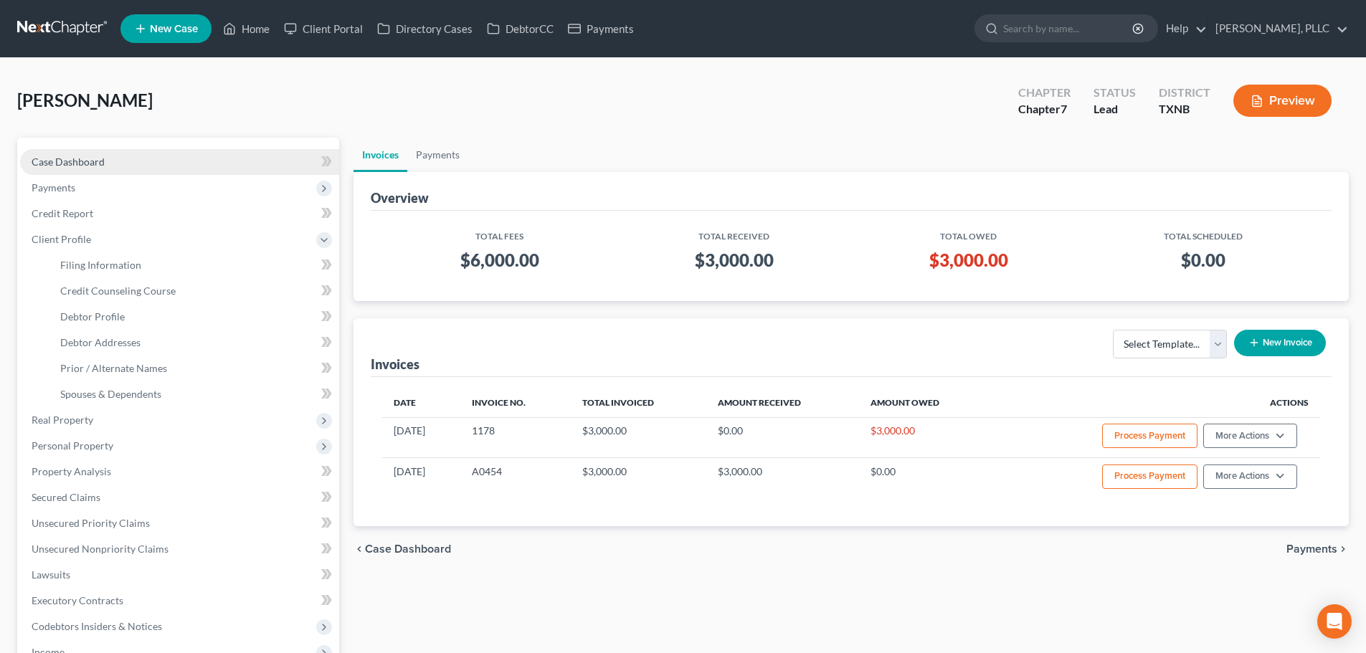
click at [79, 159] on span "Case Dashboard" at bounding box center [68, 162] width 73 height 12
select select "4"
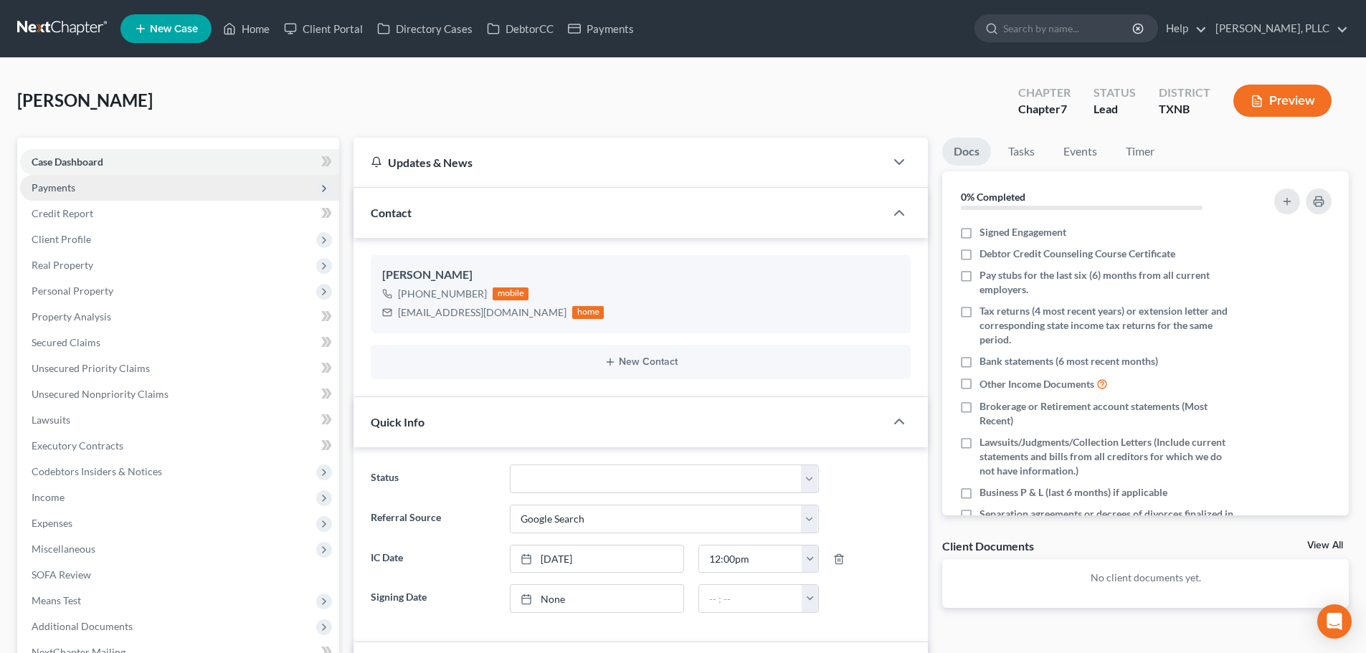
click at [71, 189] on span "Payments" at bounding box center [54, 187] width 44 height 12
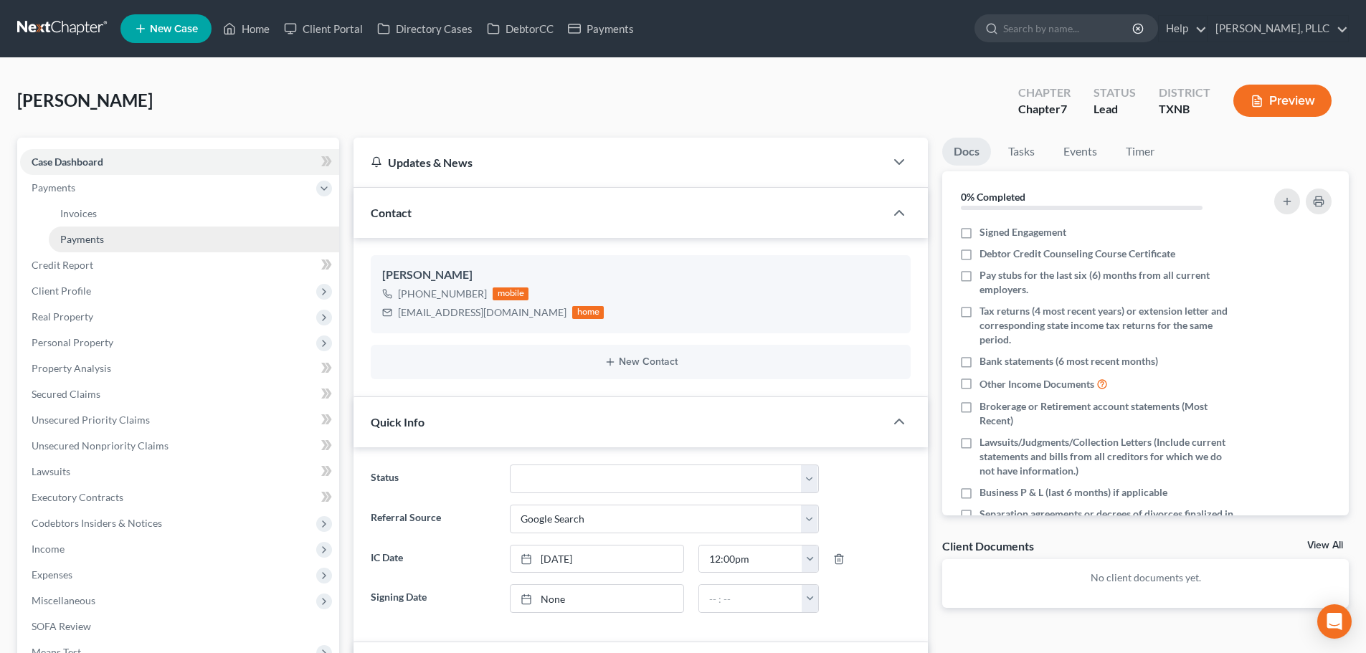
click at [83, 242] on span "Payments" at bounding box center [82, 239] width 44 height 12
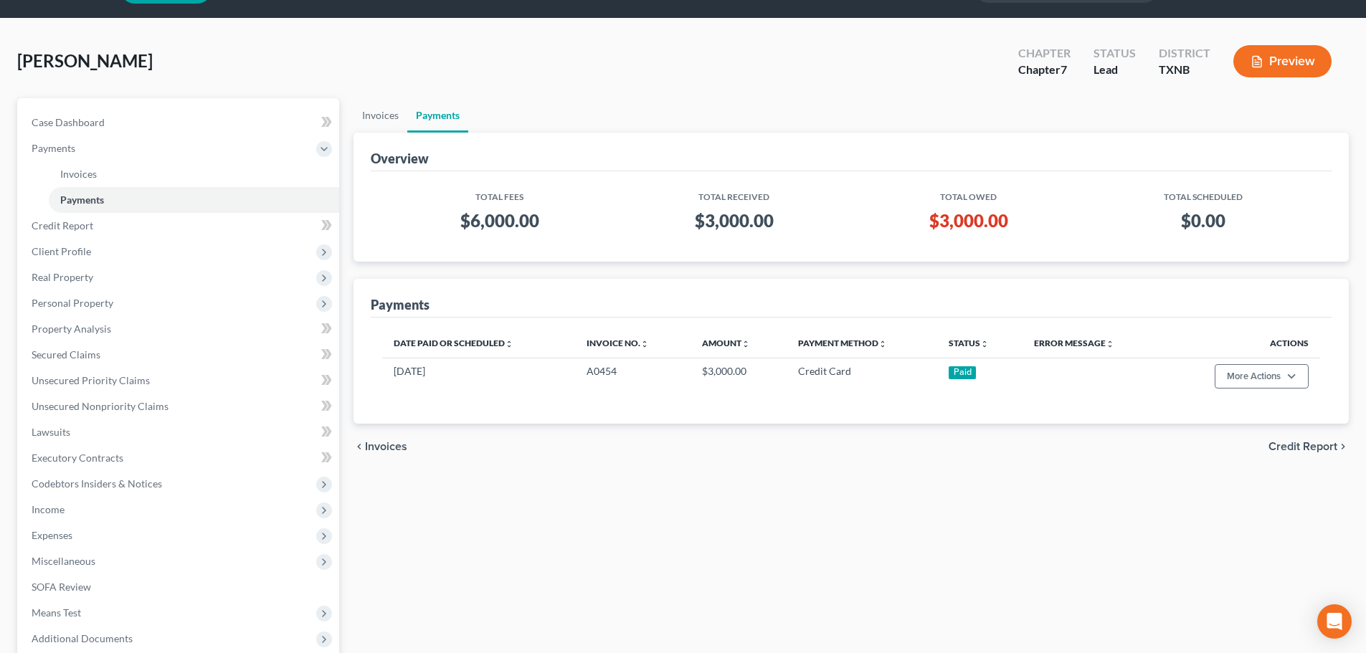
scroll to position [212, 0]
